Goal: Transaction & Acquisition: Purchase product/service

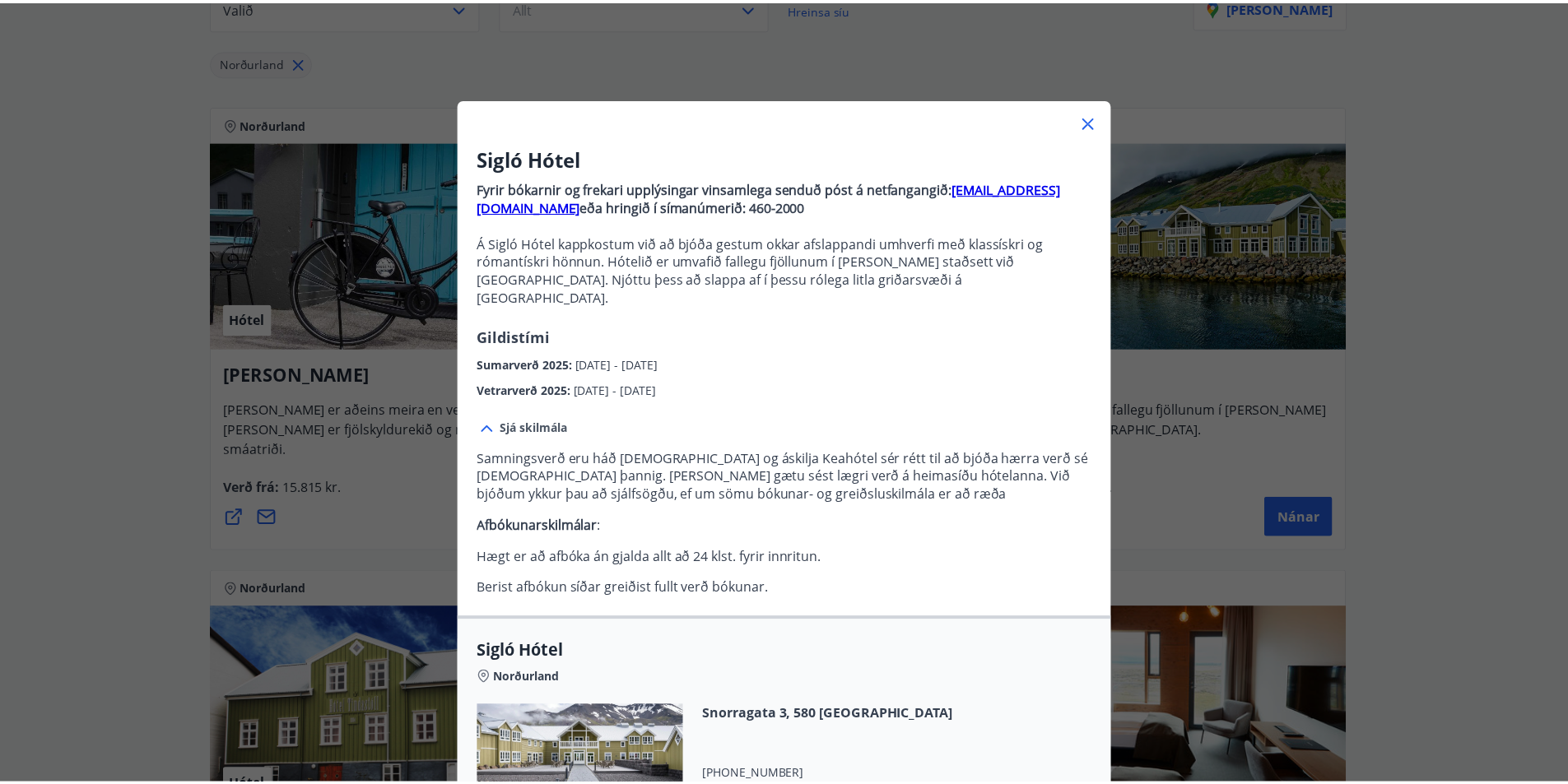
scroll to position [14, 0]
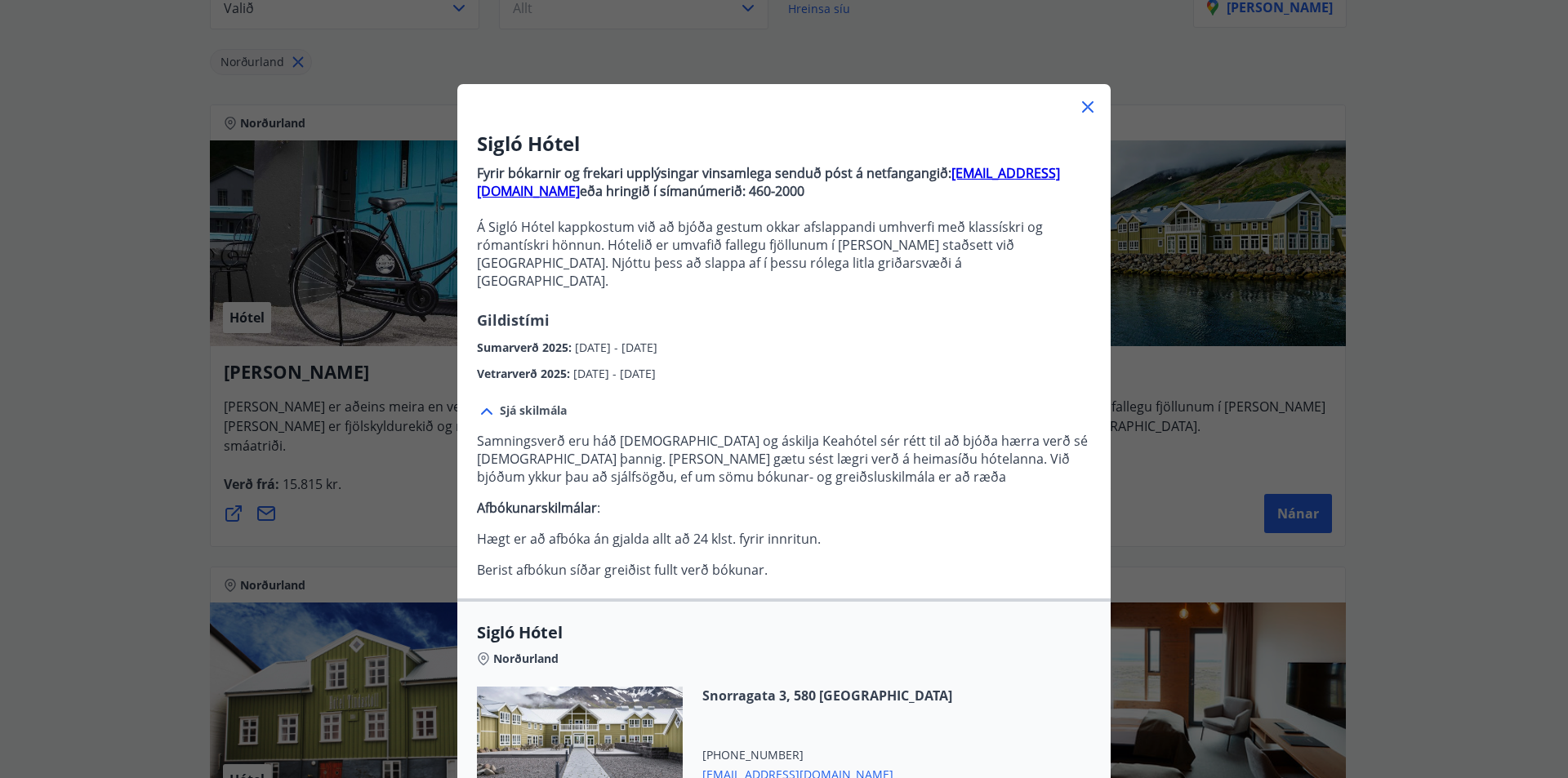
click at [1085, 113] on icon at bounding box center [1087, 106] width 19 height 19
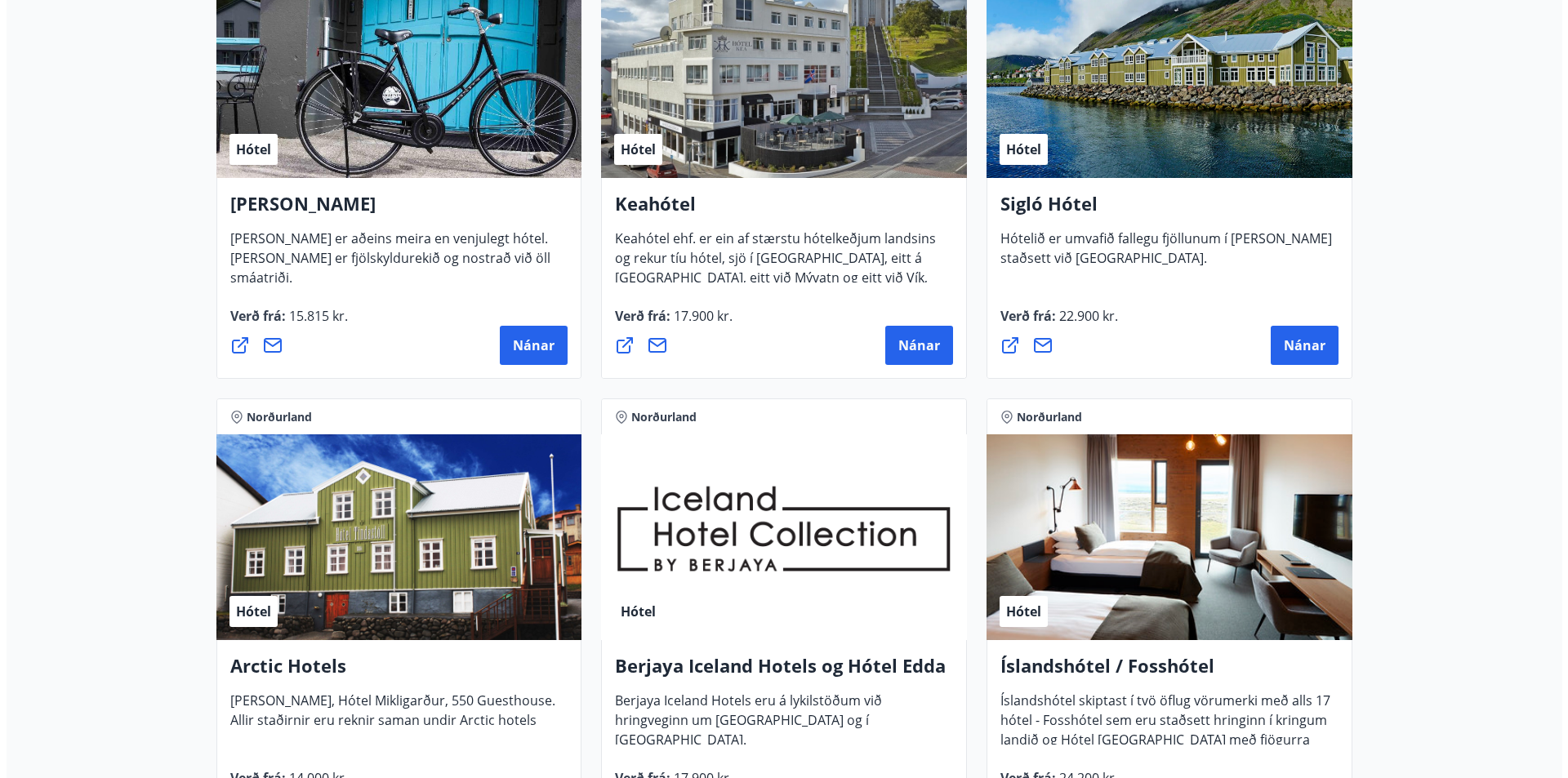
scroll to position [292, 0]
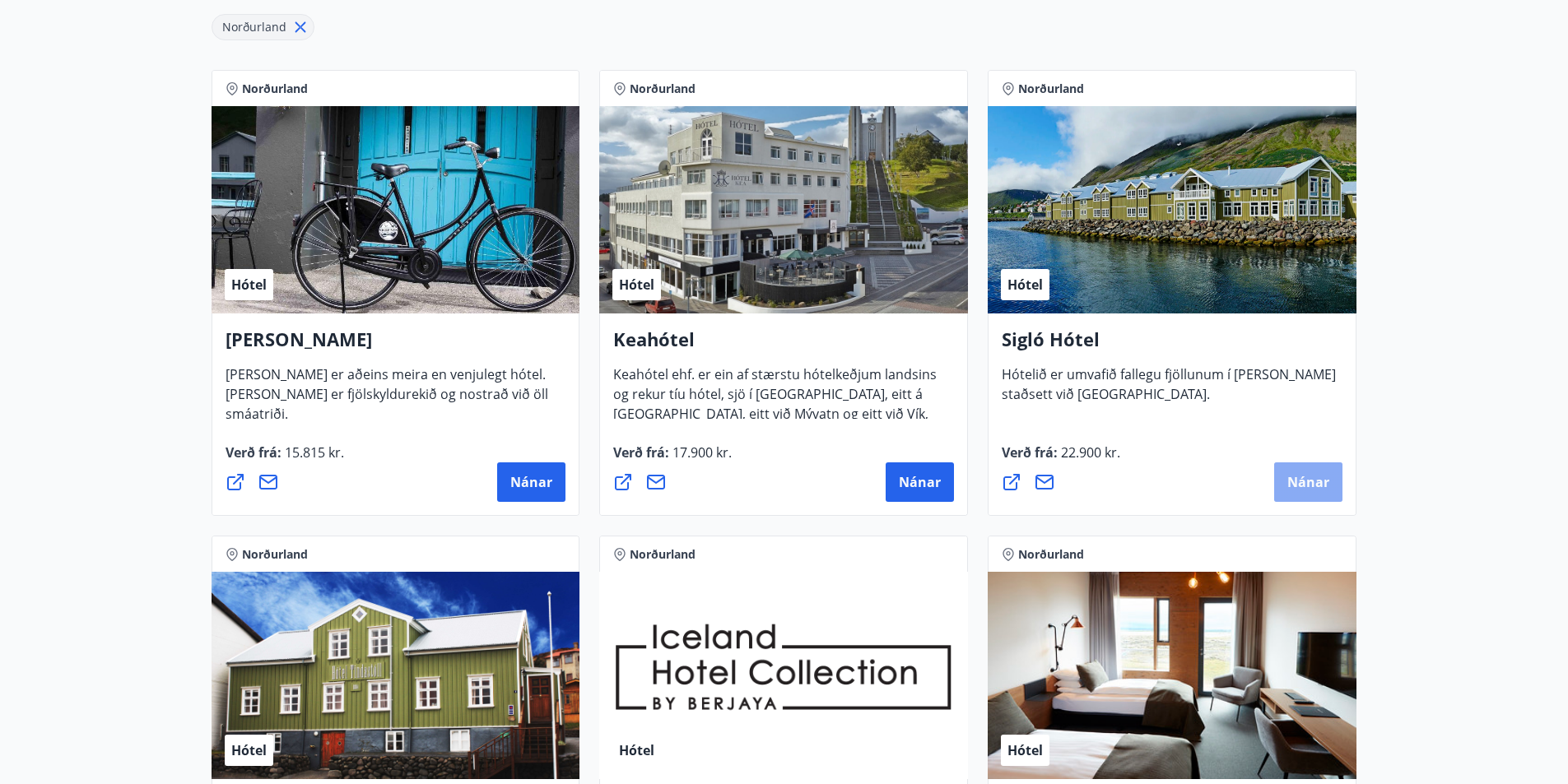
click at [1319, 478] on span "Nánar" at bounding box center [1308, 481] width 42 height 18
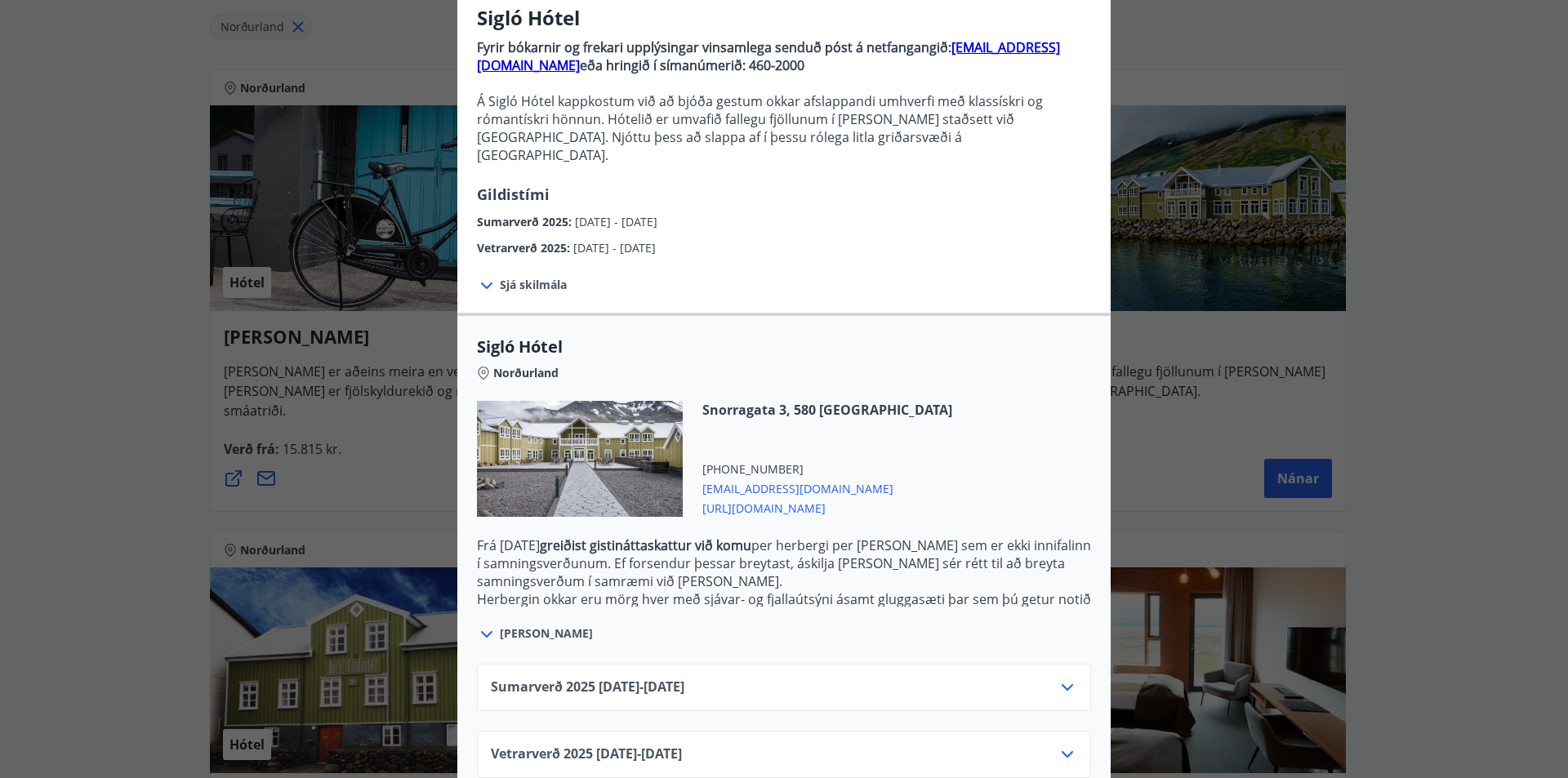
scroll to position [154, 0]
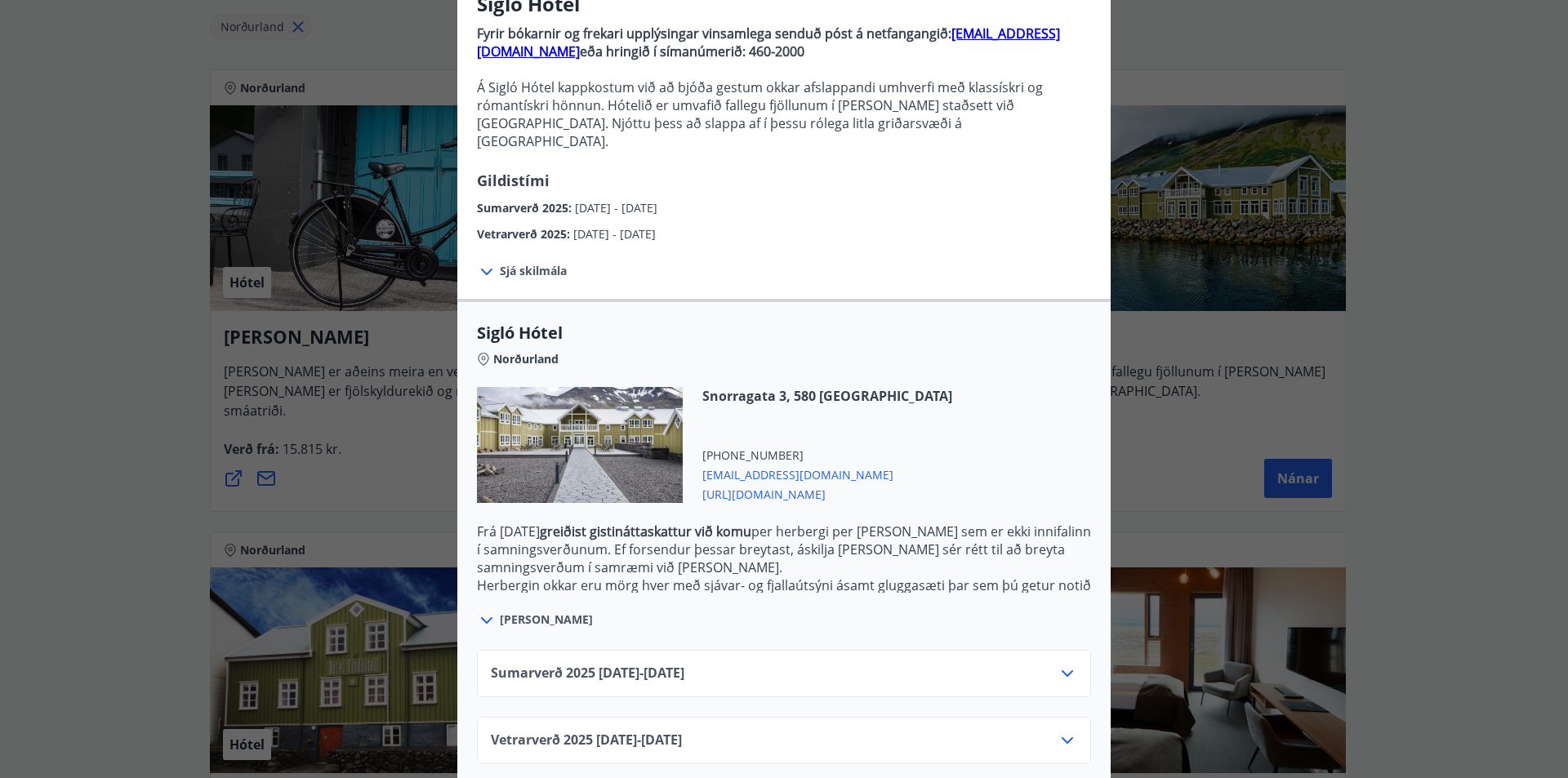
click at [784, 664] on div "Sumarverð [PHONE_NUMBER][DATE] - [DATE]" at bounding box center [784, 680] width 586 height 33
click at [1060, 664] on icon at bounding box center [1066, 673] width 19 height 19
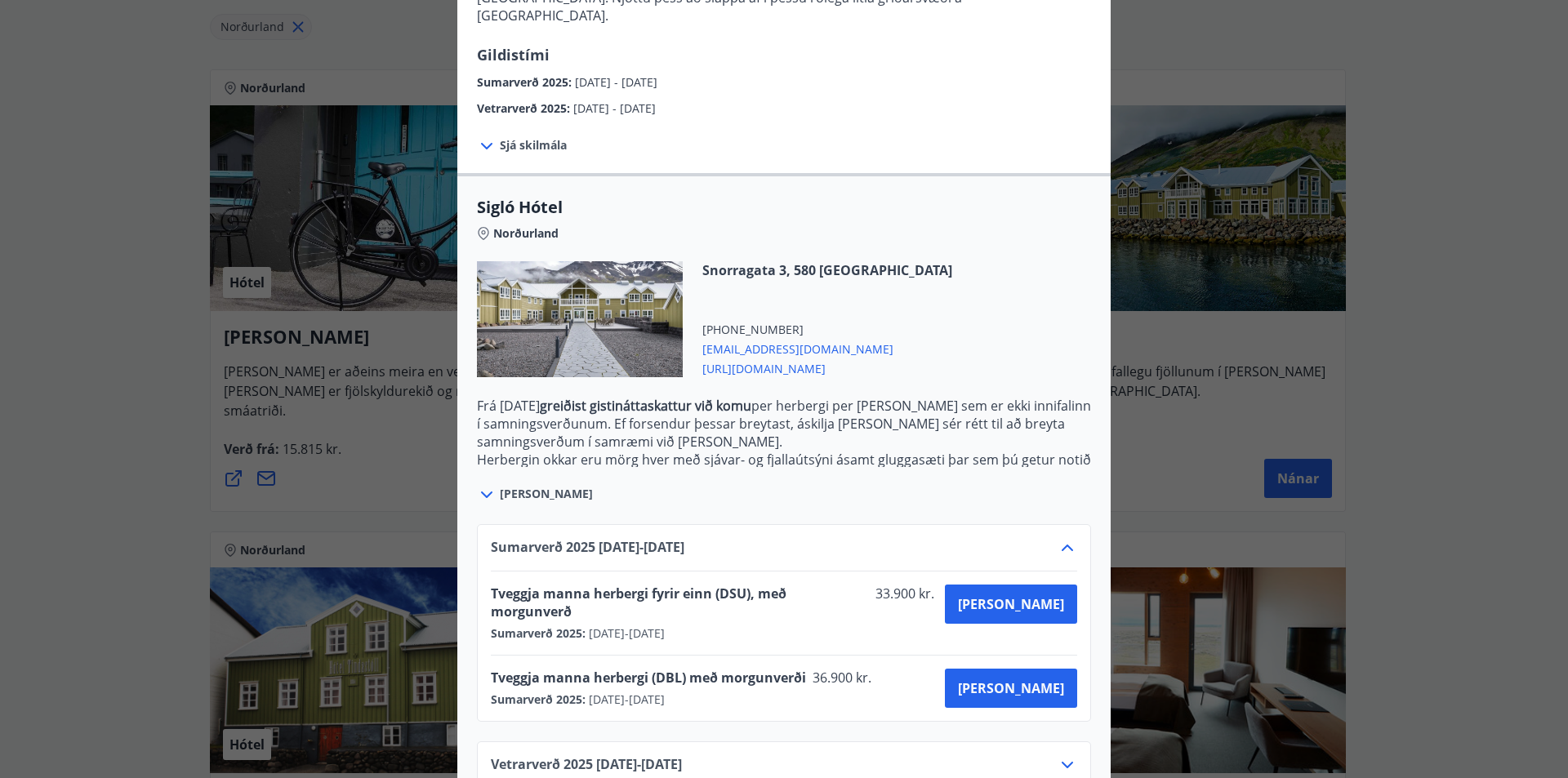
scroll to position [286, 0]
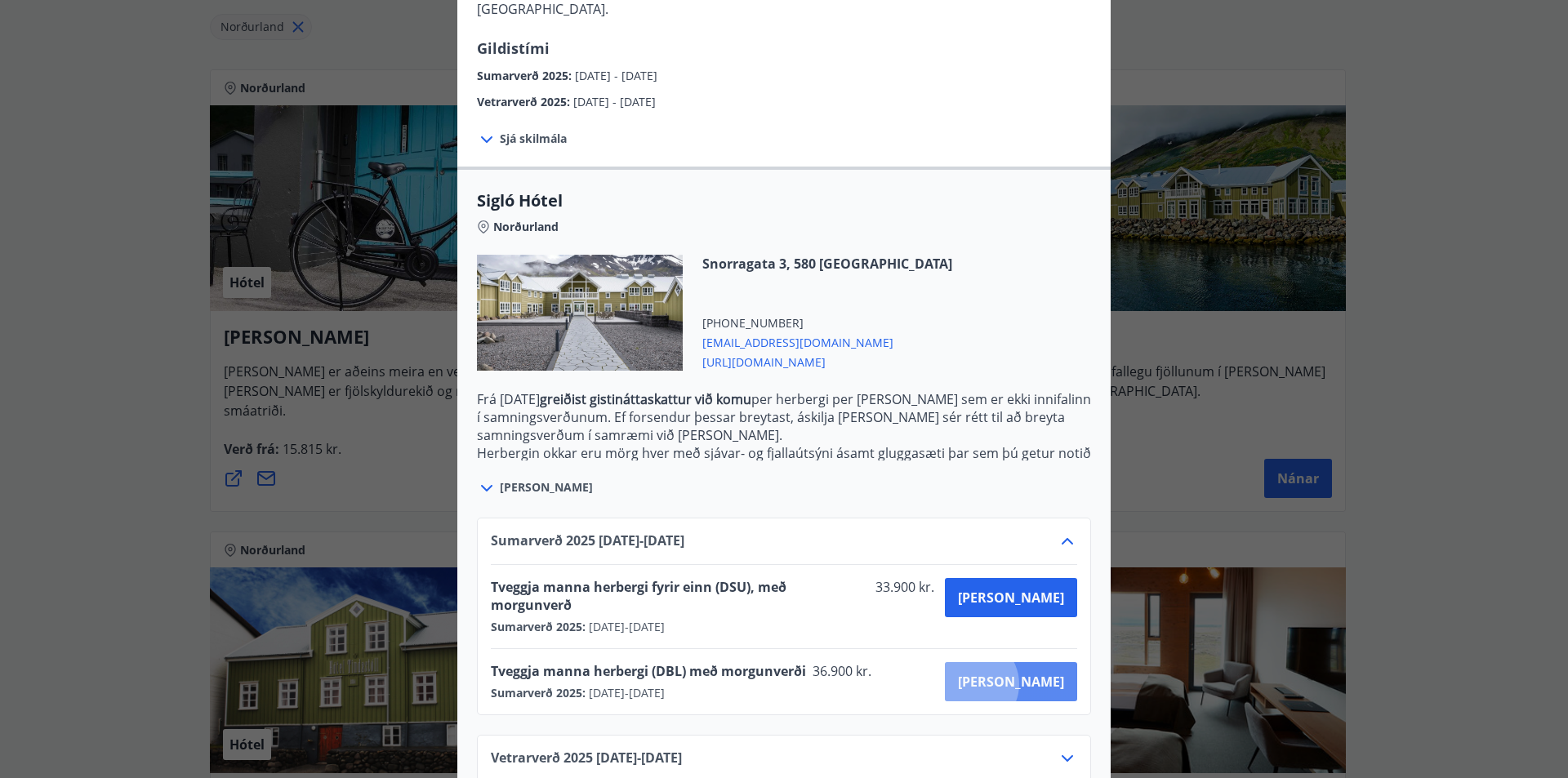
click at [1029, 673] on span "[PERSON_NAME]" at bounding box center [1010, 682] width 106 height 18
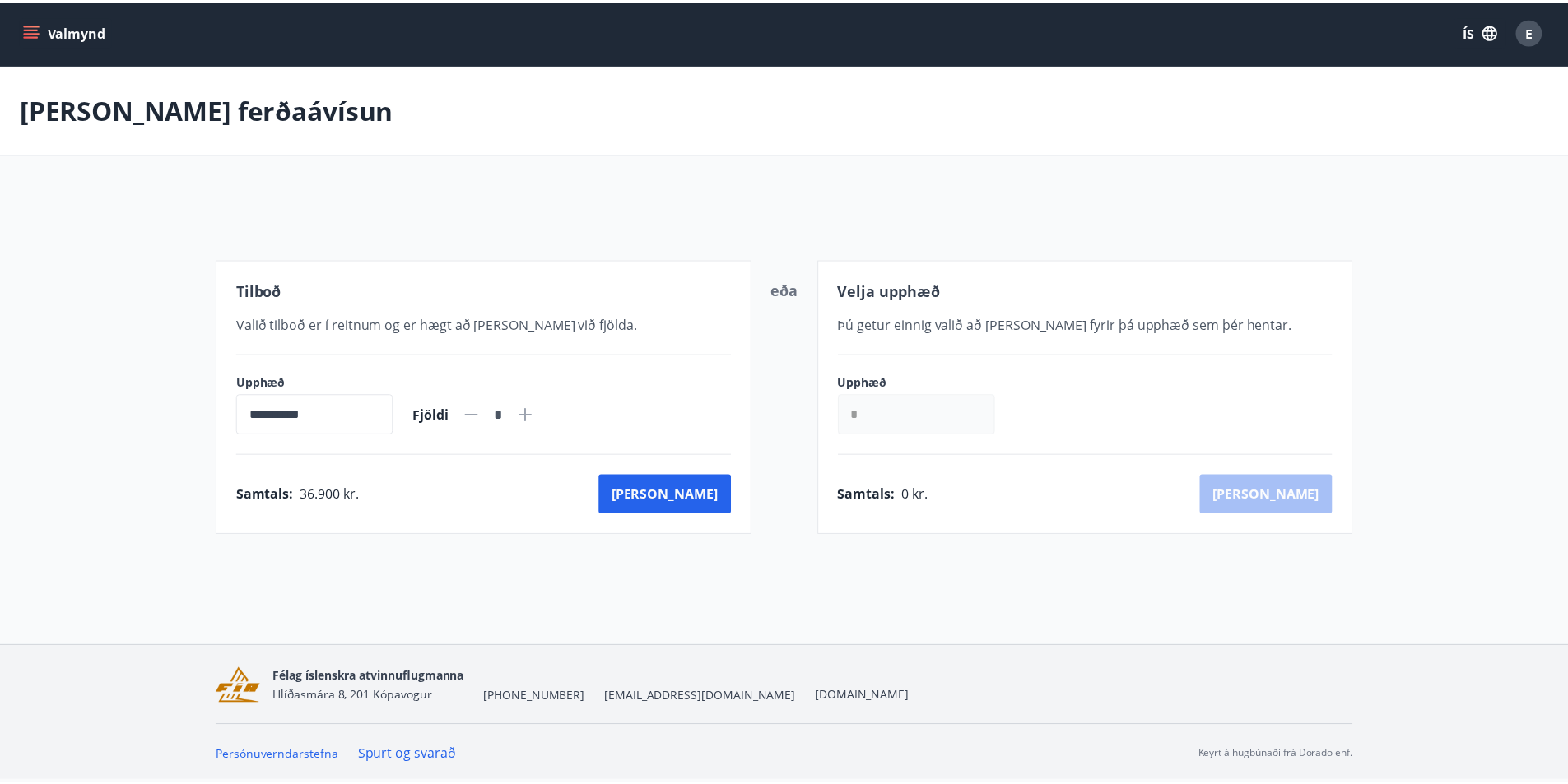
scroll to position [3, 0]
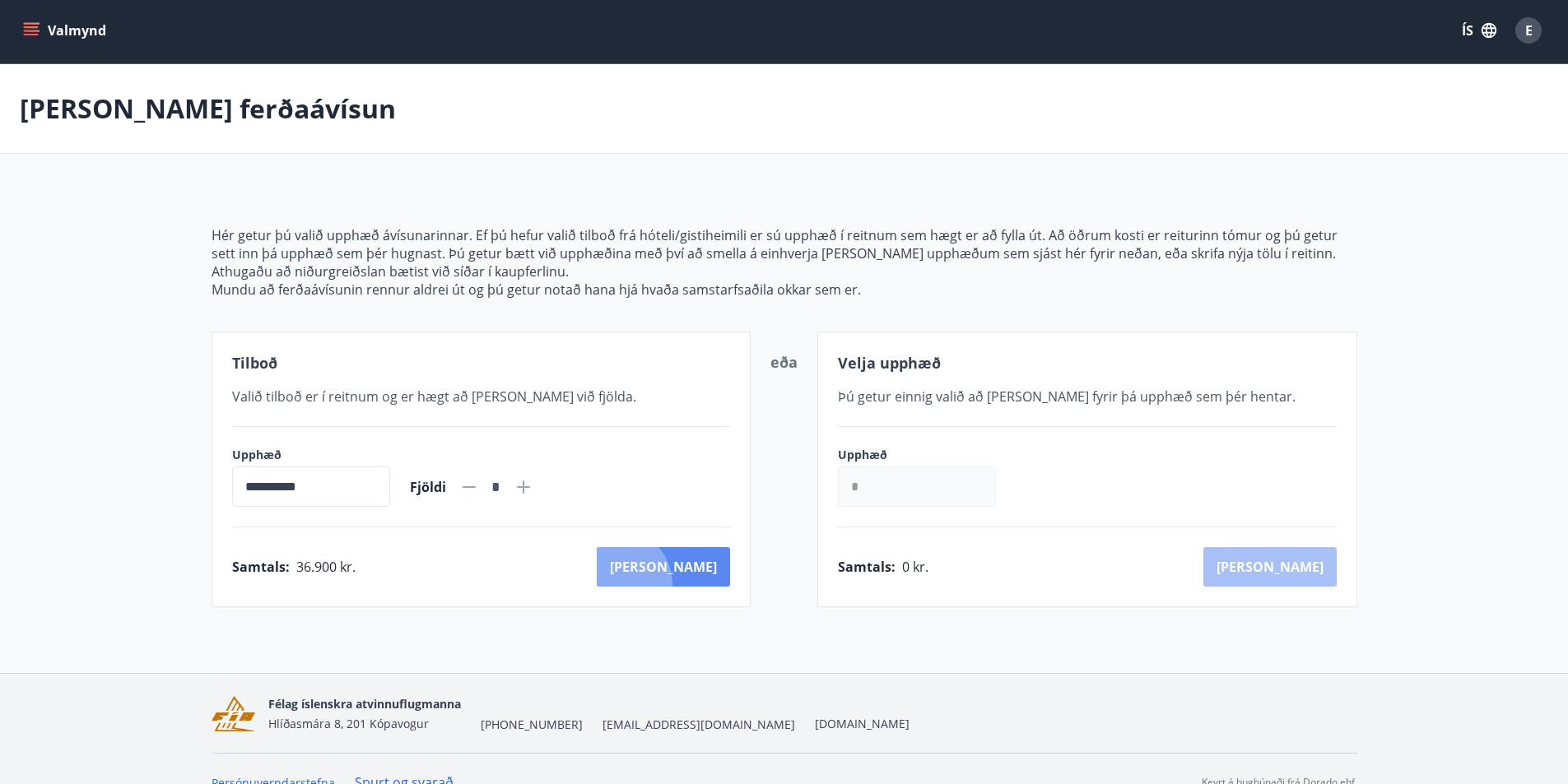
click at [687, 585] on button "[PERSON_NAME]" at bounding box center [663, 567] width 133 height 40
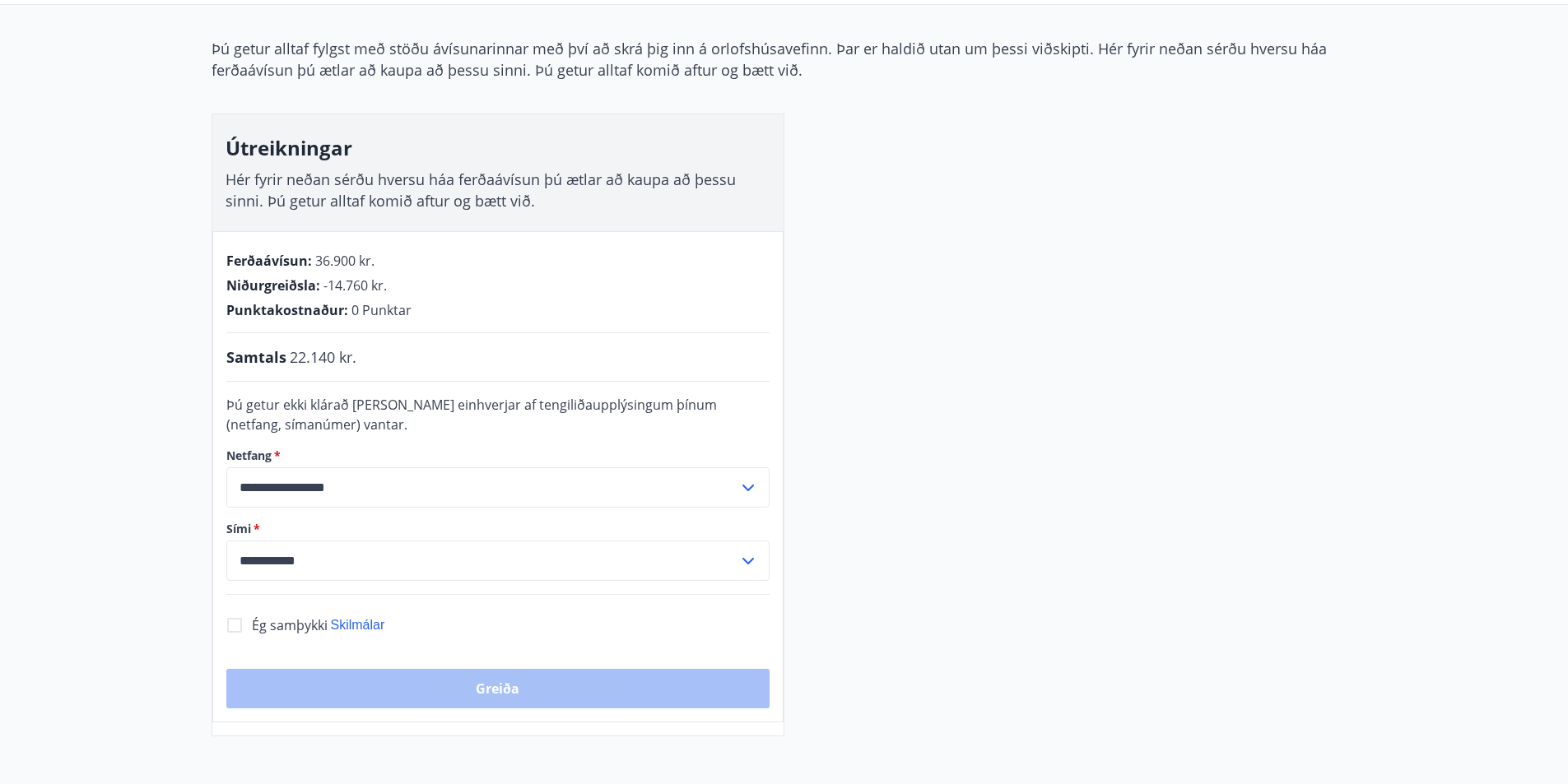
scroll to position [153, 0]
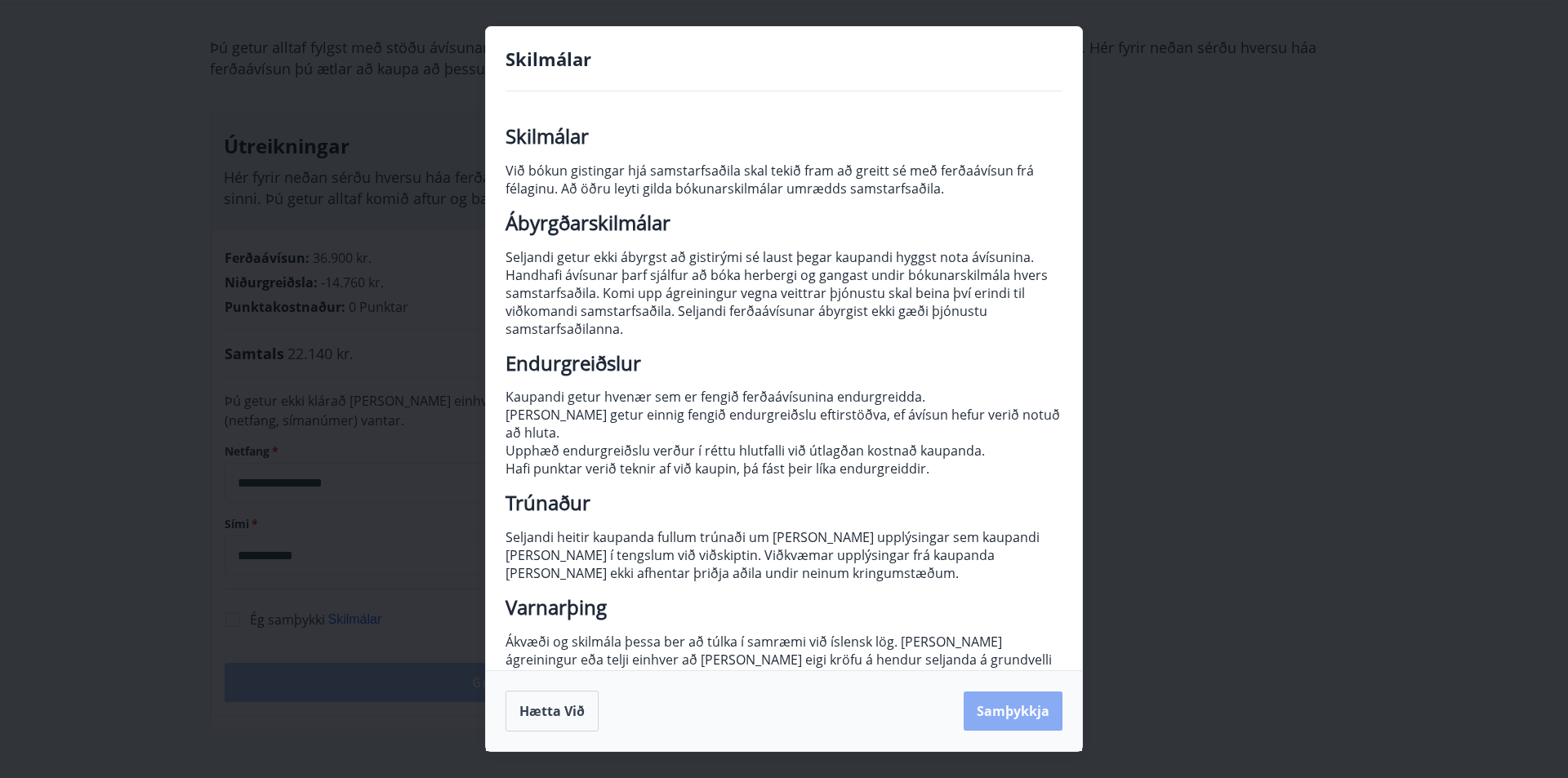
click at [1011, 710] on button "Samþykkja" at bounding box center [1013, 711] width 99 height 39
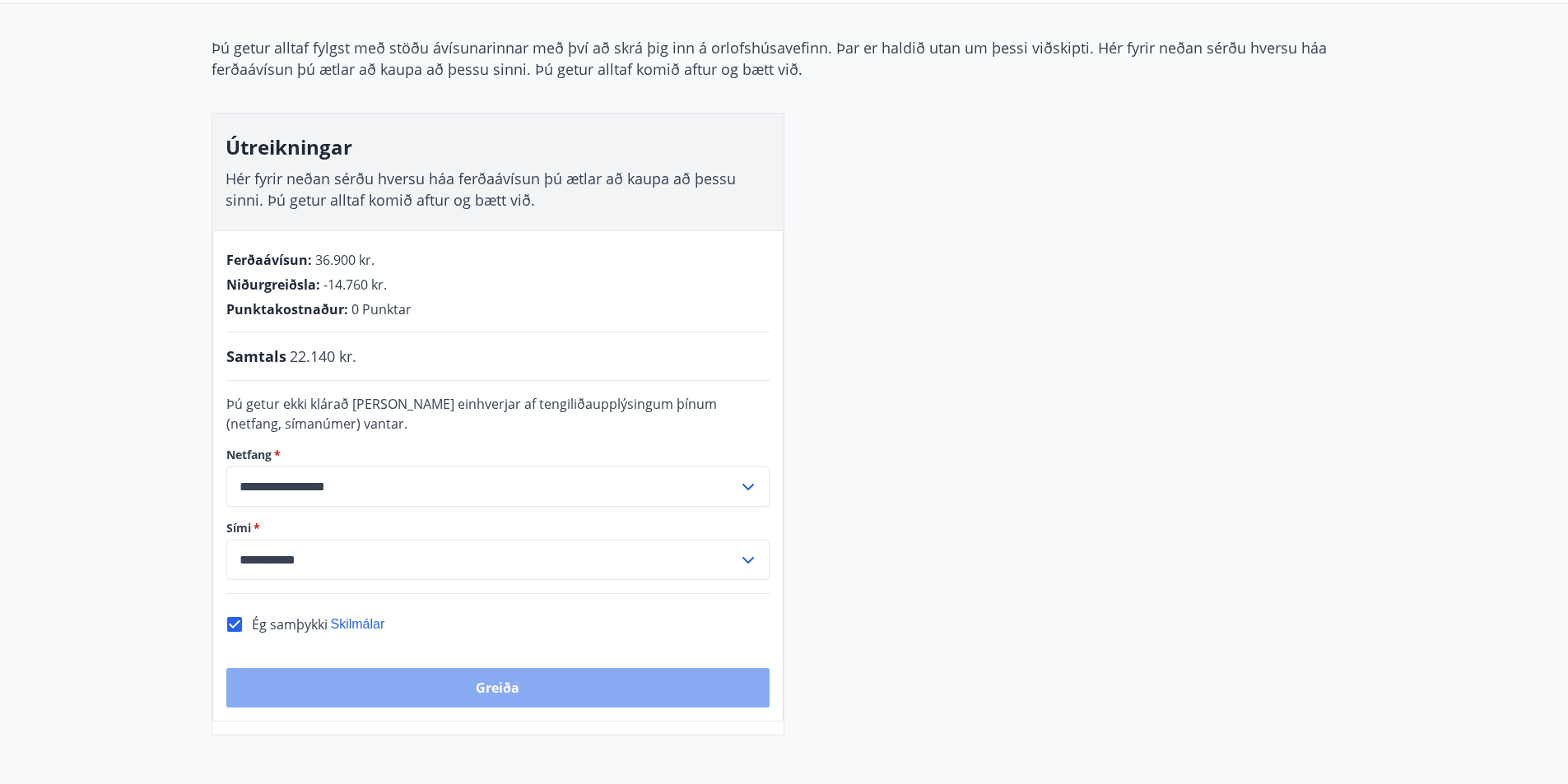
click at [473, 691] on button "Greiða" at bounding box center [498, 688] width 543 height 40
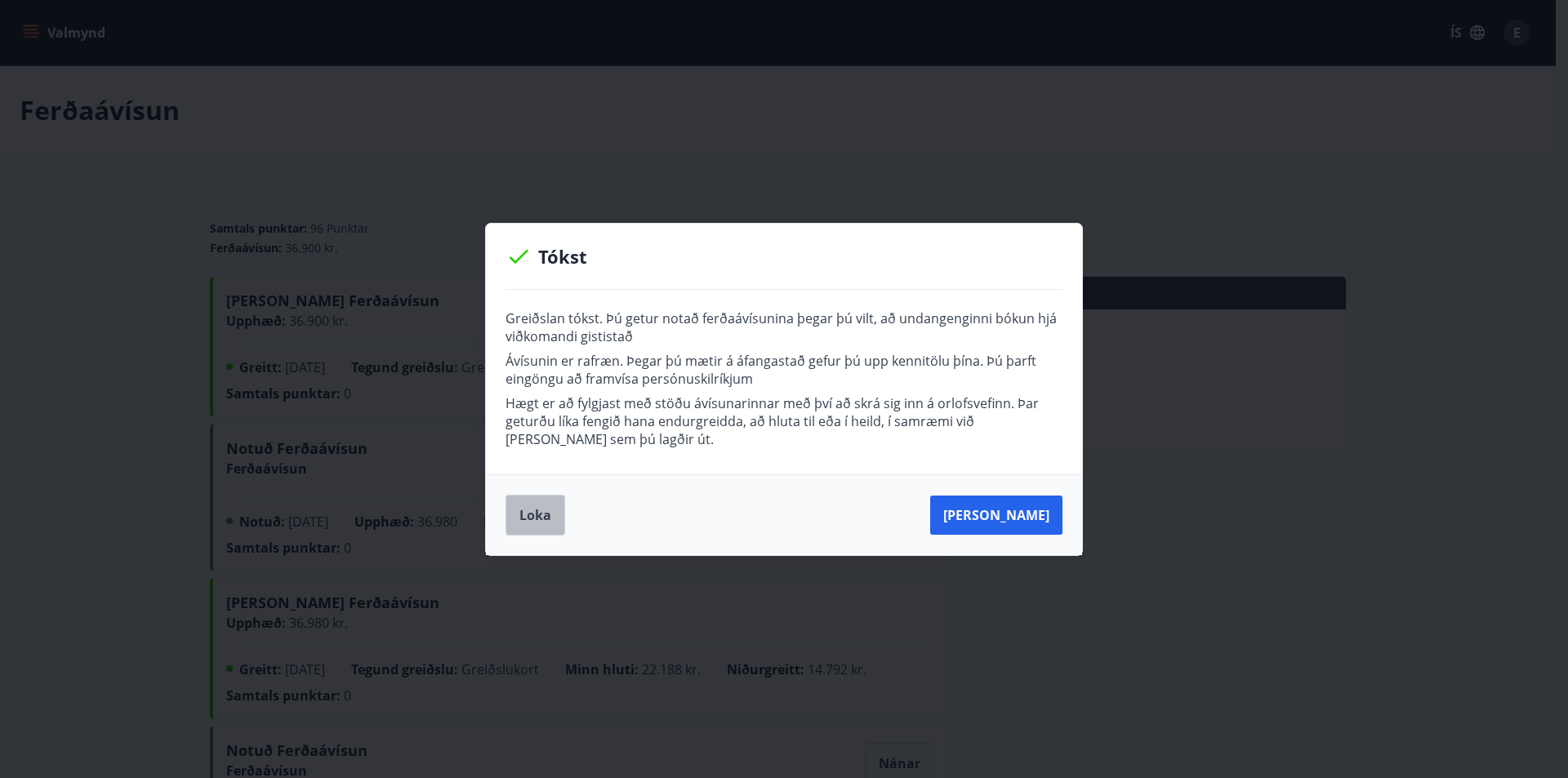
click at [534, 515] on button "Loka" at bounding box center [534, 515] width 59 height 41
